Goal: Entertainment & Leisure: Consume media (video, audio)

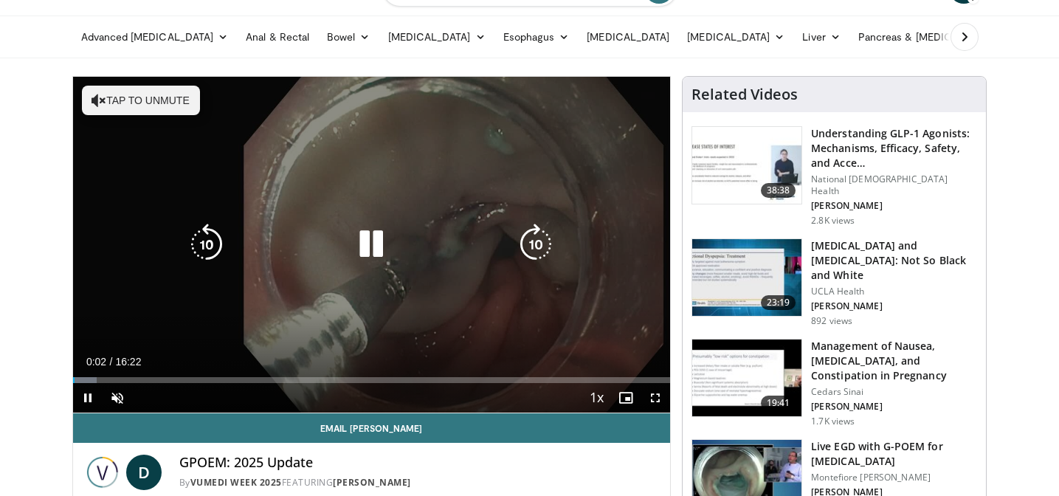
scroll to position [94, 0]
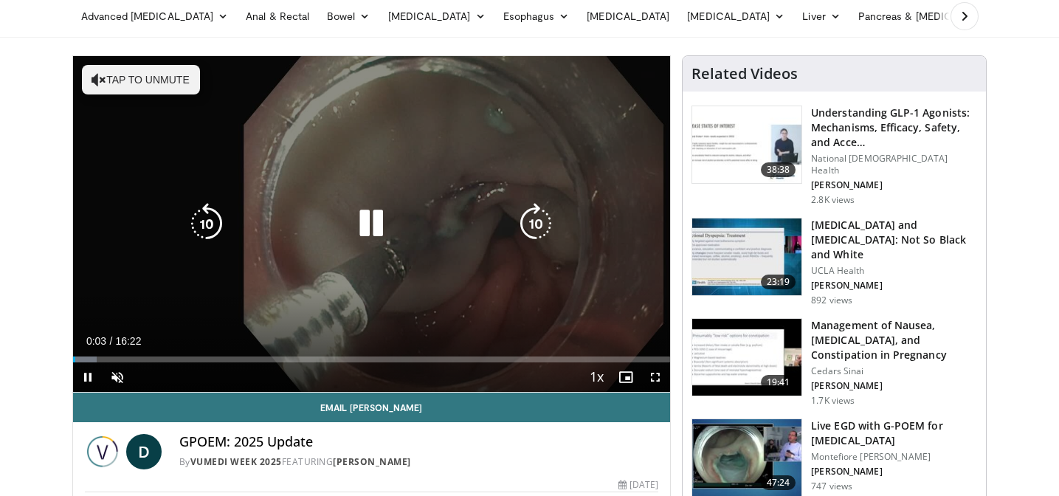
click at [159, 75] on button "Tap to unmute" at bounding box center [141, 80] width 118 height 30
click at [373, 223] on icon "Video Player" at bounding box center [370, 223] width 41 height 41
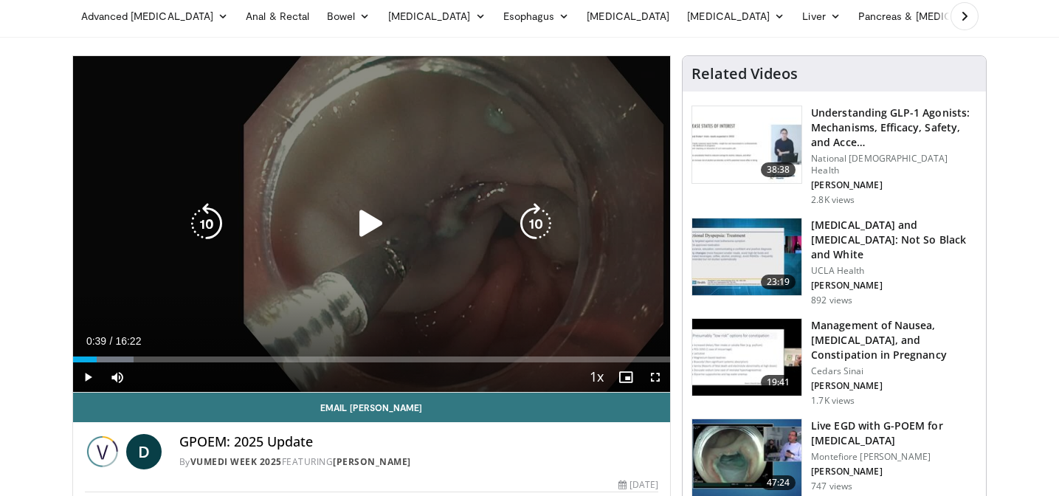
click at [373, 223] on icon "Video Player" at bounding box center [370, 223] width 41 height 41
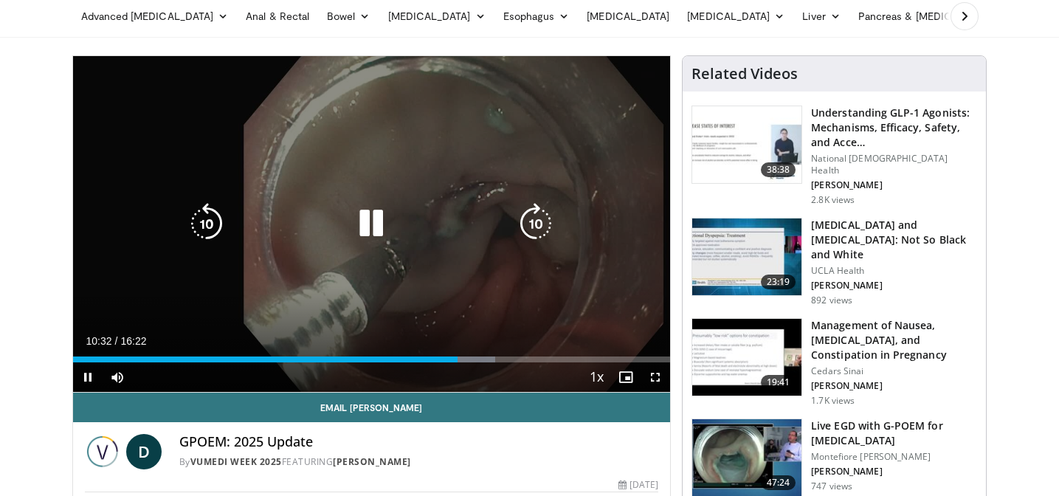
click at [369, 228] on icon "Video Player" at bounding box center [370, 223] width 41 height 41
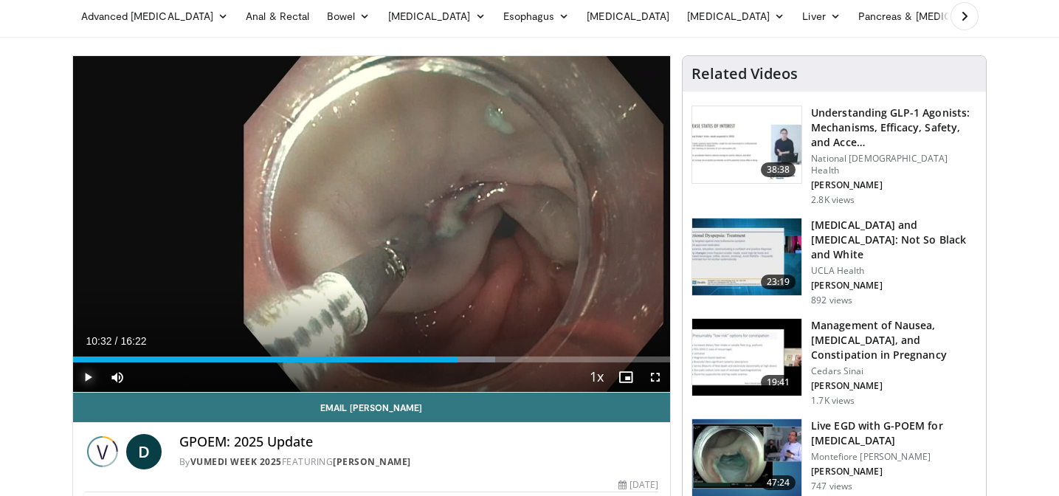
click at [87, 375] on span "Video Player" at bounding box center [88, 377] width 30 height 30
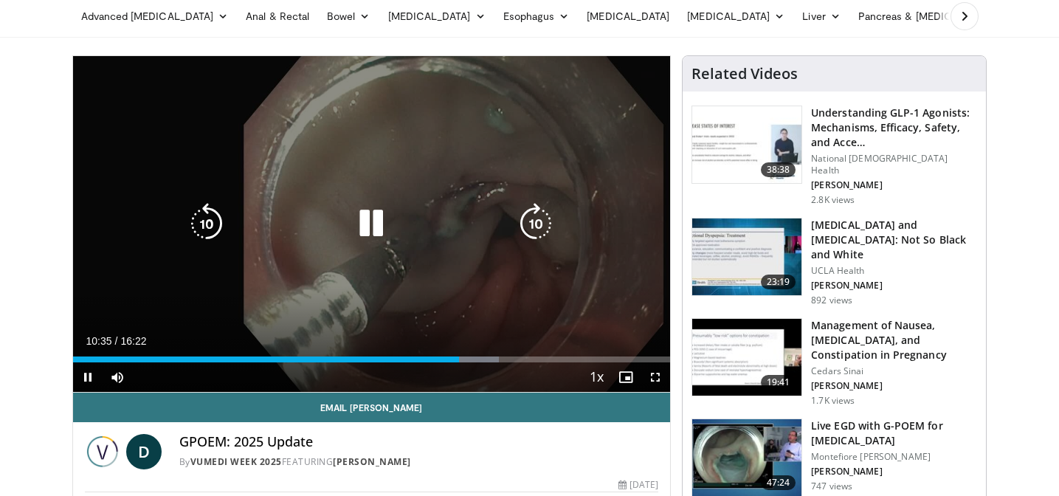
click at [375, 224] on icon "Video Player" at bounding box center [370, 223] width 41 height 41
